Goal: Task Accomplishment & Management: Complete application form

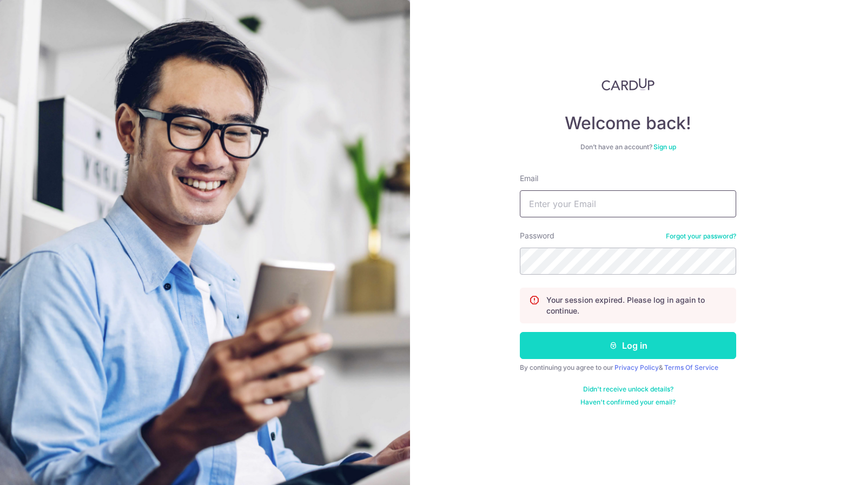
type input "shenkiat.tan@kithkinlaw.com"
click at [621, 347] on button "Log in" at bounding box center [628, 345] width 216 height 27
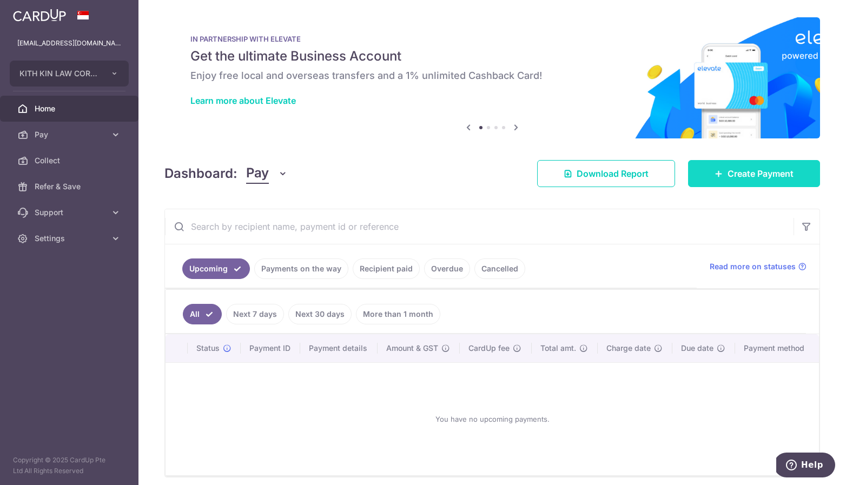
click at [751, 176] on span "Create Payment" at bounding box center [761, 173] width 66 height 13
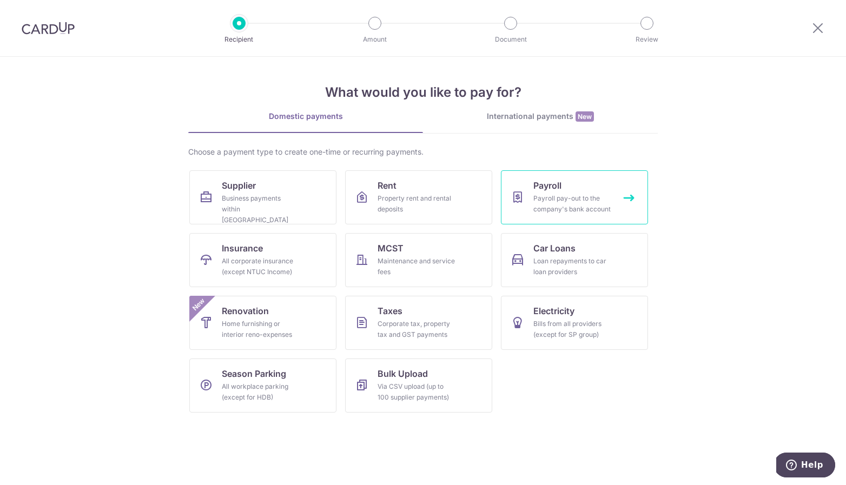
click at [554, 202] on div "Payroll pay-out to the company's bank account" at bounding box center [573, 204] width 78 height 22
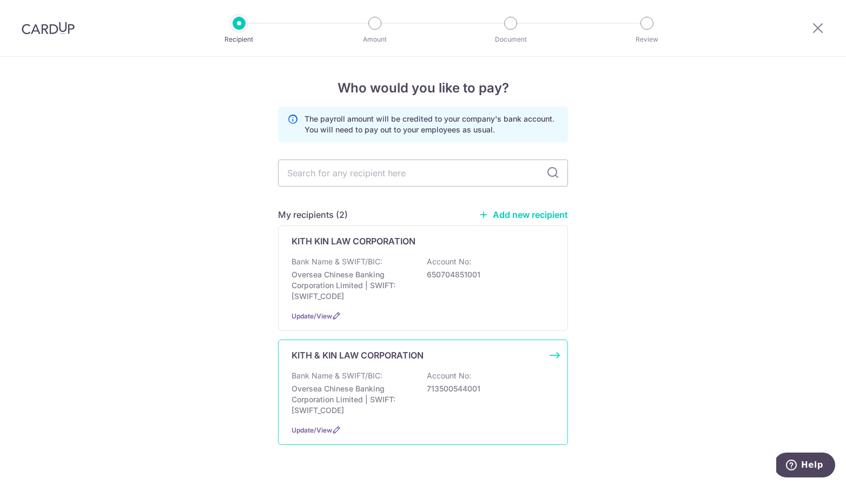
click at [390, 377] on div "Bank Name & SWIFT/BIC: Oversea Chinese Banking Corporation Limited | SWIFT: OCB…" at bounding box center [423, 393] width 263 height 45
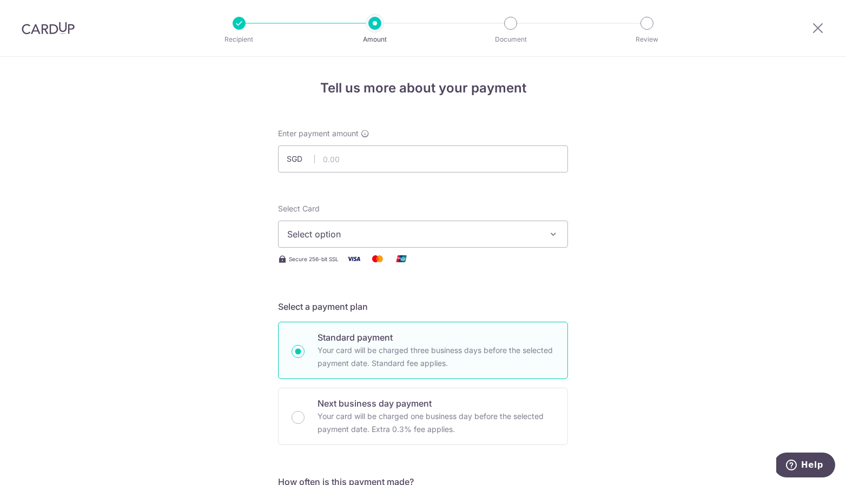
click at [503, 241] on button "Select option" at bounding box center [423, 234] width 290 height 27
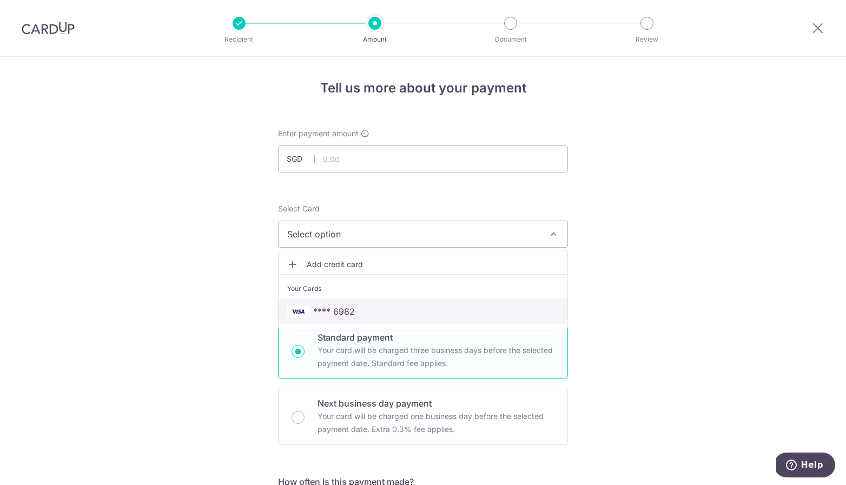
click at [478, 308] on span "**** 6982" at bounding box center [423, 311] width 272 height 13
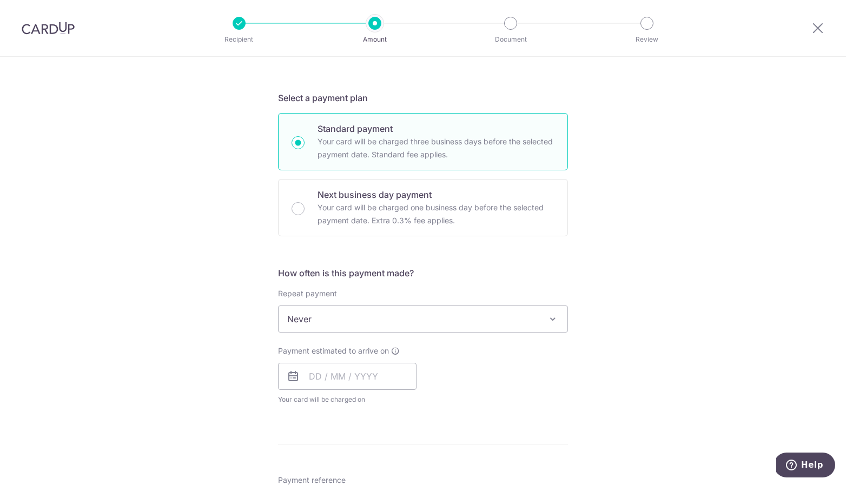
scroll to position [240, 0]
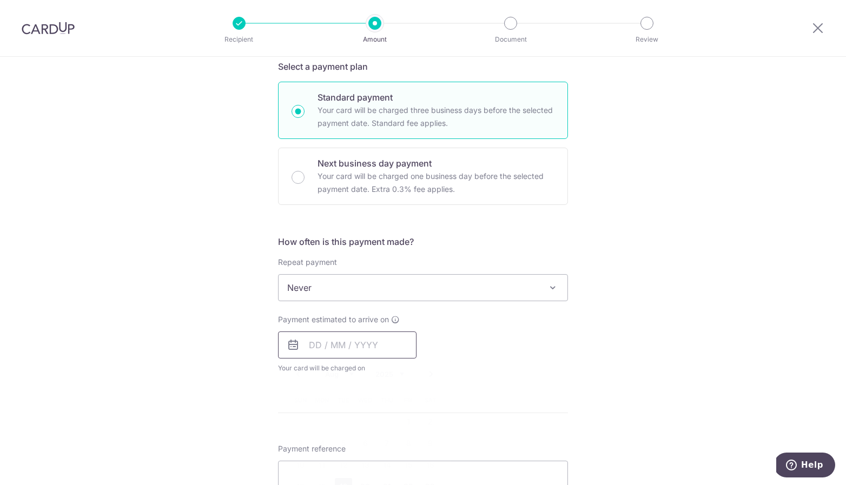
click at [382, 343] on input "text" at bounding box center [347, 345] width 139 height 27
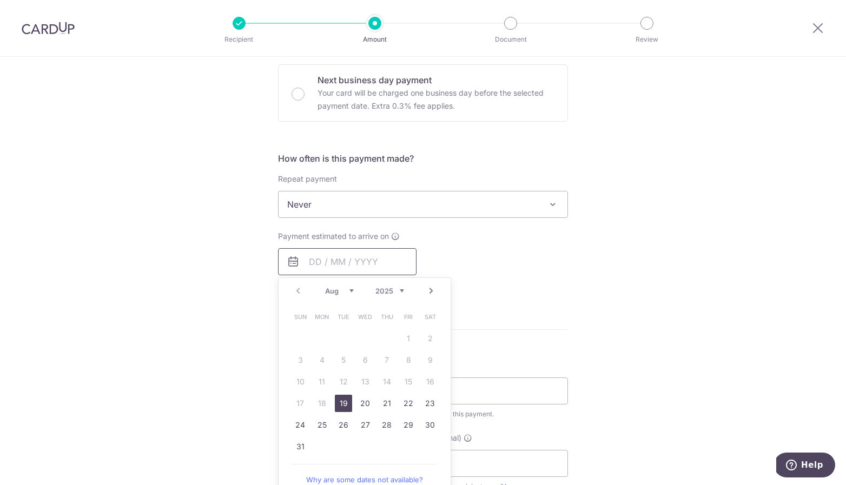
scroll to position [324, 0]
click at [349, 407] on link "19" at bounding box center [343, 403] width 17 height 17
type input "[DATE]"
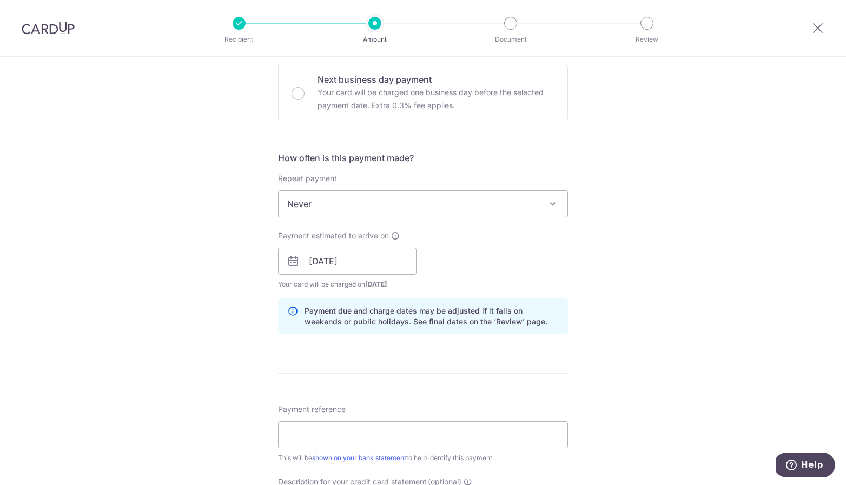
click at [687, 278] on div "Tell us more about your payment Enter payment amount SGD Select Card **** 6982 …" at bounding box center [423, 275] width 846 height 1085
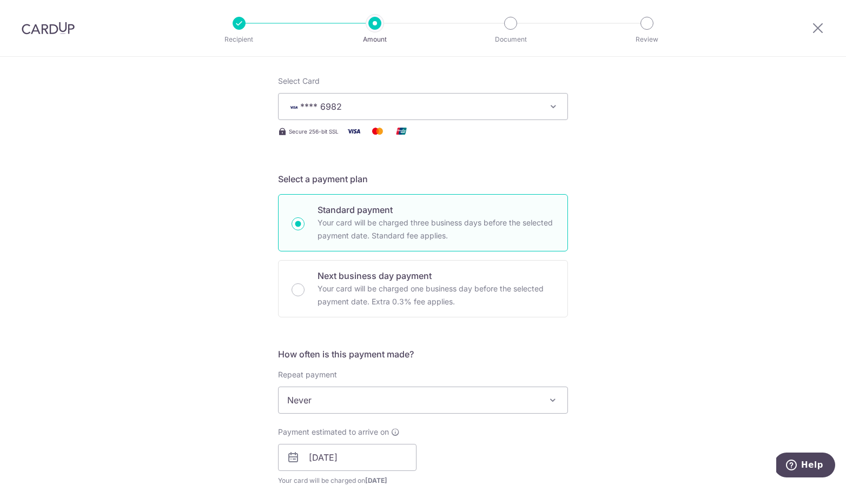
scroll to position [0, 0]
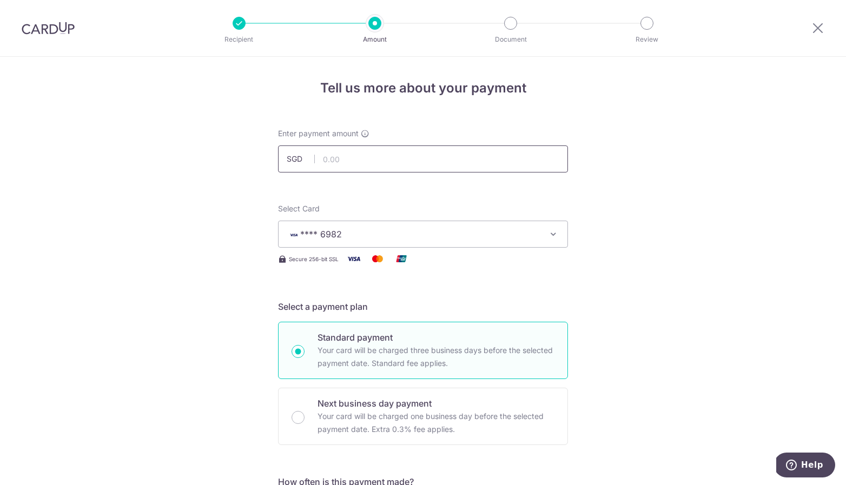
click at [406, 158] on input "text" at bounding box center [423, 159] width 290 height 27
type input "18,889.00"
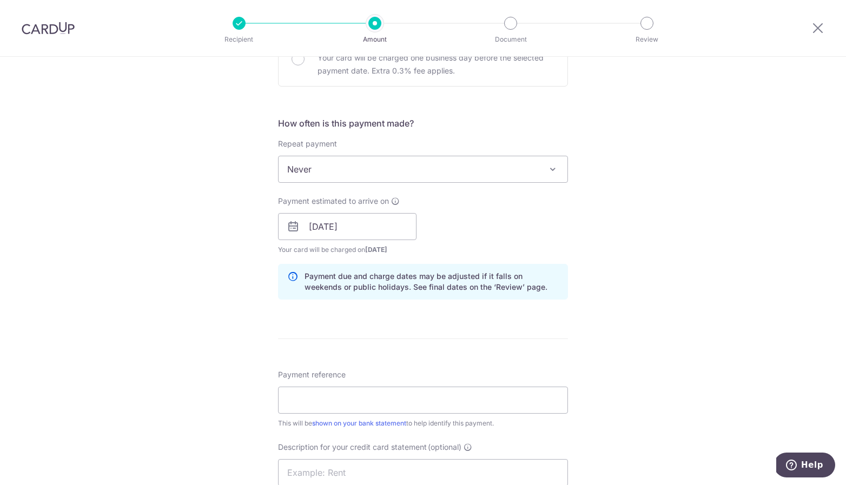
scroll to position [481, 0]
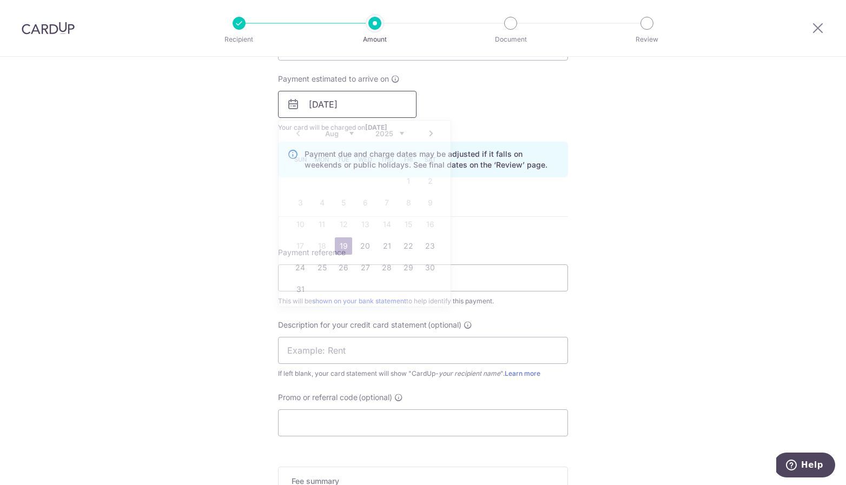
click at [353, 108] on input "[DATE]" at bounding box center [347, 104] width 139 height 27
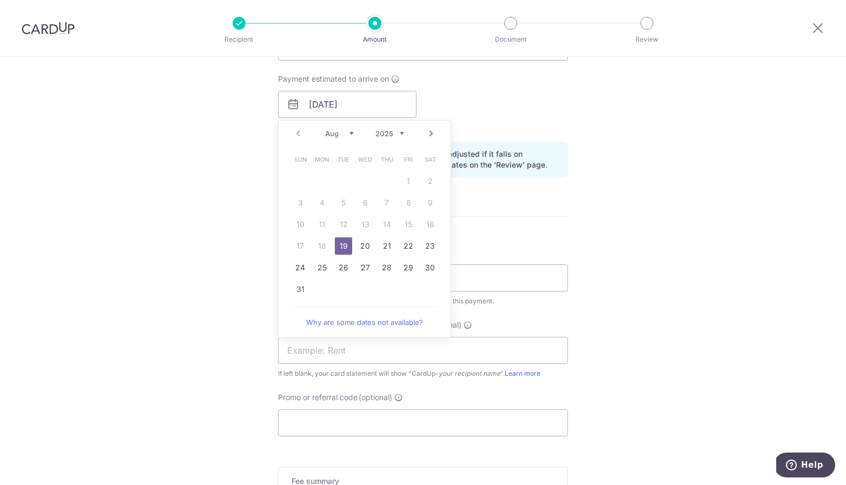
click at [345, 246] on link "19" at bounding box center [343, 246] width 17 height 17
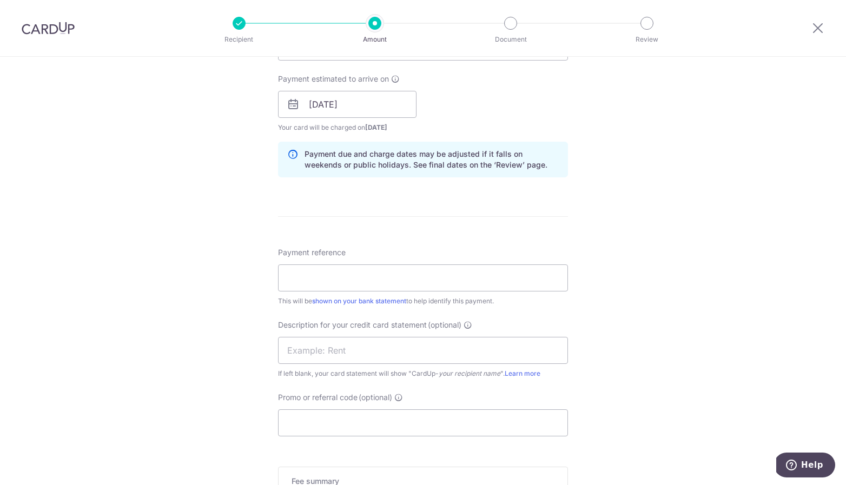
click at [554, 238] on form "Enter payment amount SGD 18,889.00 18889.00 Select Card **** 6982 Add credit ca…" at bounding box center [423, 128] width 290 height 963
click at [452, 288] on input "Payment reference" at bounding box center [423, 278] width 290 height 27
type input "SALKnLAug25"
click at [454, 356] on input "text" at bounding box center [423, 350] width 290 height 27
paste input "SALKnLAug25"
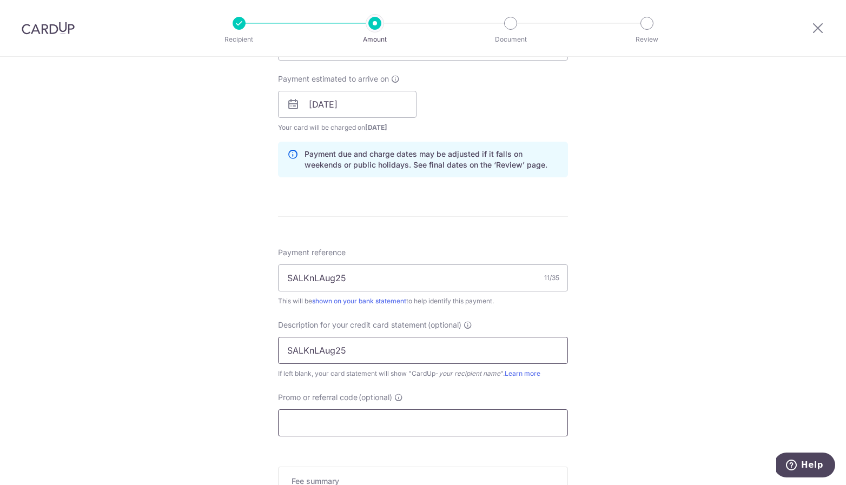
type input "SALKnLAug25"
click at [406, 410] on input "Promo or referral code (optional)" at bounding box center [423, 423] width 290 height 27
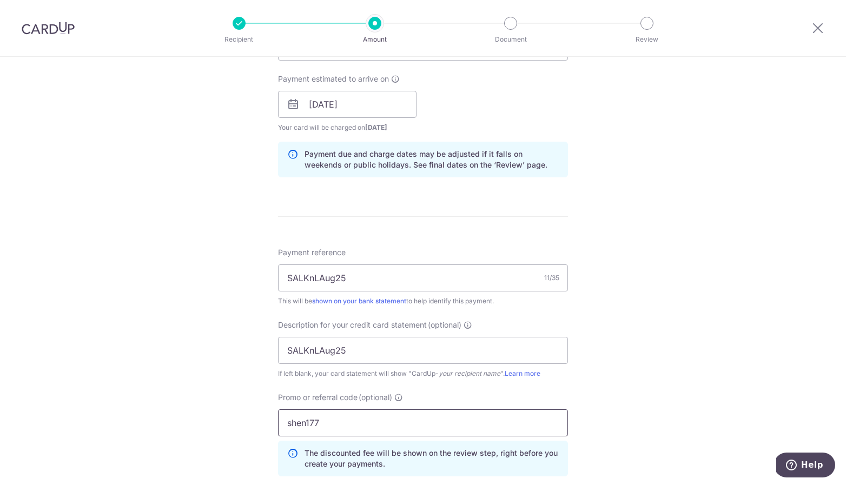
type input "shen177"
click at [613, 345] on div "Tell us more about your payment Enter payment amount SGD 18,889.00 18889.00 Sel…" at bounding box center [423, 143] width 846 height 1134
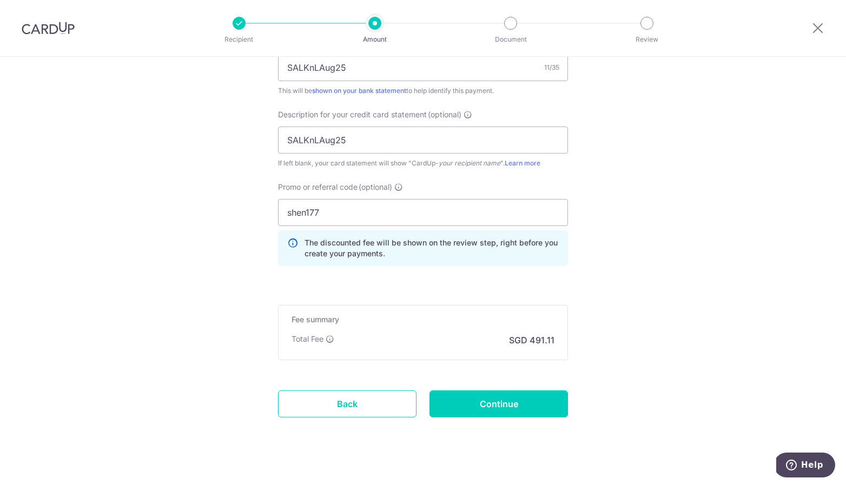
click at [514, 412] on input "Continue" at bounding box center [499, 404] width 139 height 27
type input "Create Schedule"
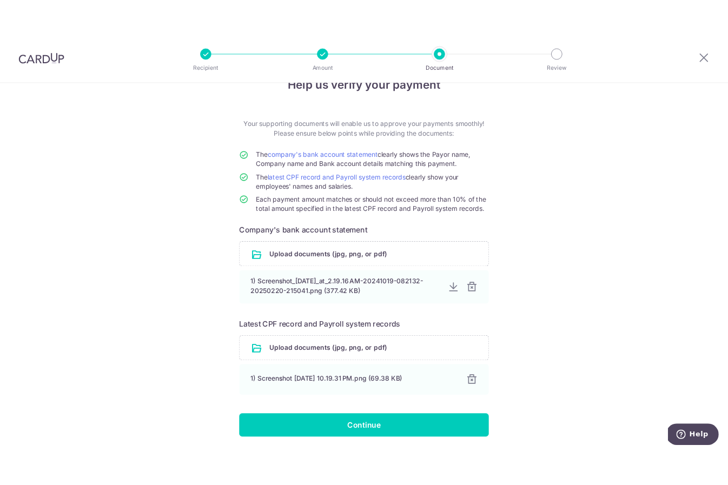
scroll to position [63, 0]
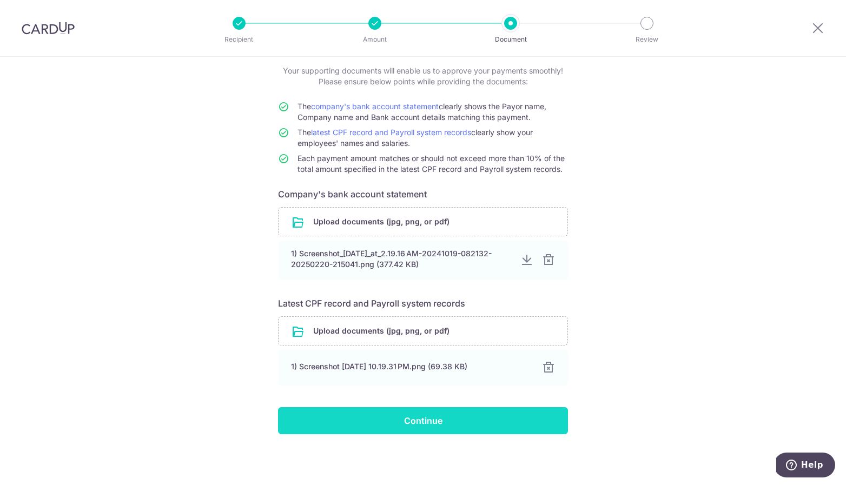
click at [437, 416] on input "Continue" at bounding box center [423, 421] width 290 height 27
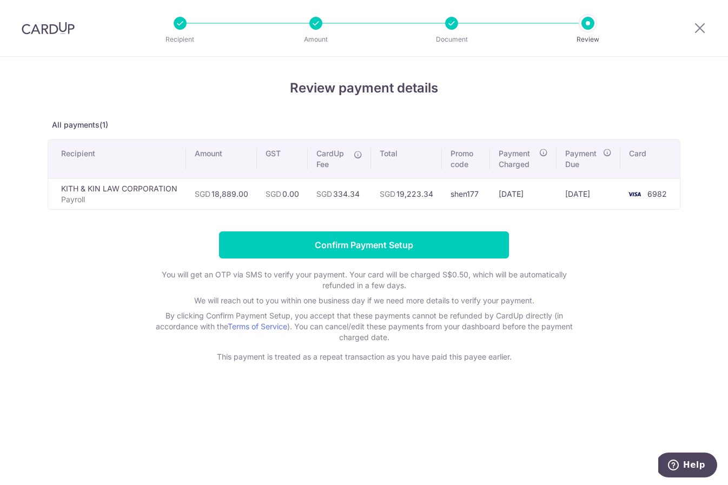
click at [655, 239] on form "Confirm Payment Setup You will get an OTP via SMS to verify your payment. Your …" at bounding box center [364, 297] width 633 height 131
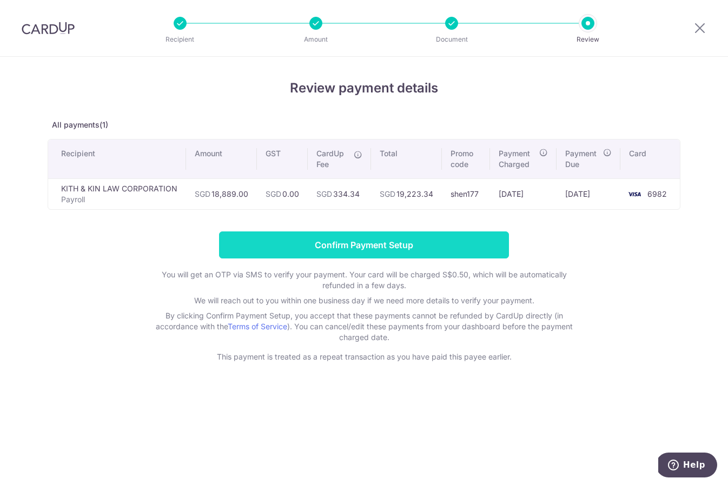
click at [468, 248] on input "Confirm Payment Setup" at bounding box center [364, 245] width 290 height 27
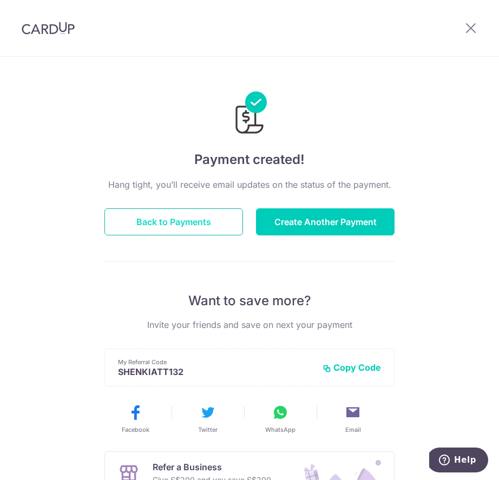
click at [200, 219] on button "Back to Payments" at bounding box center [173, 221] width 139 height 27
